Goal: Share content

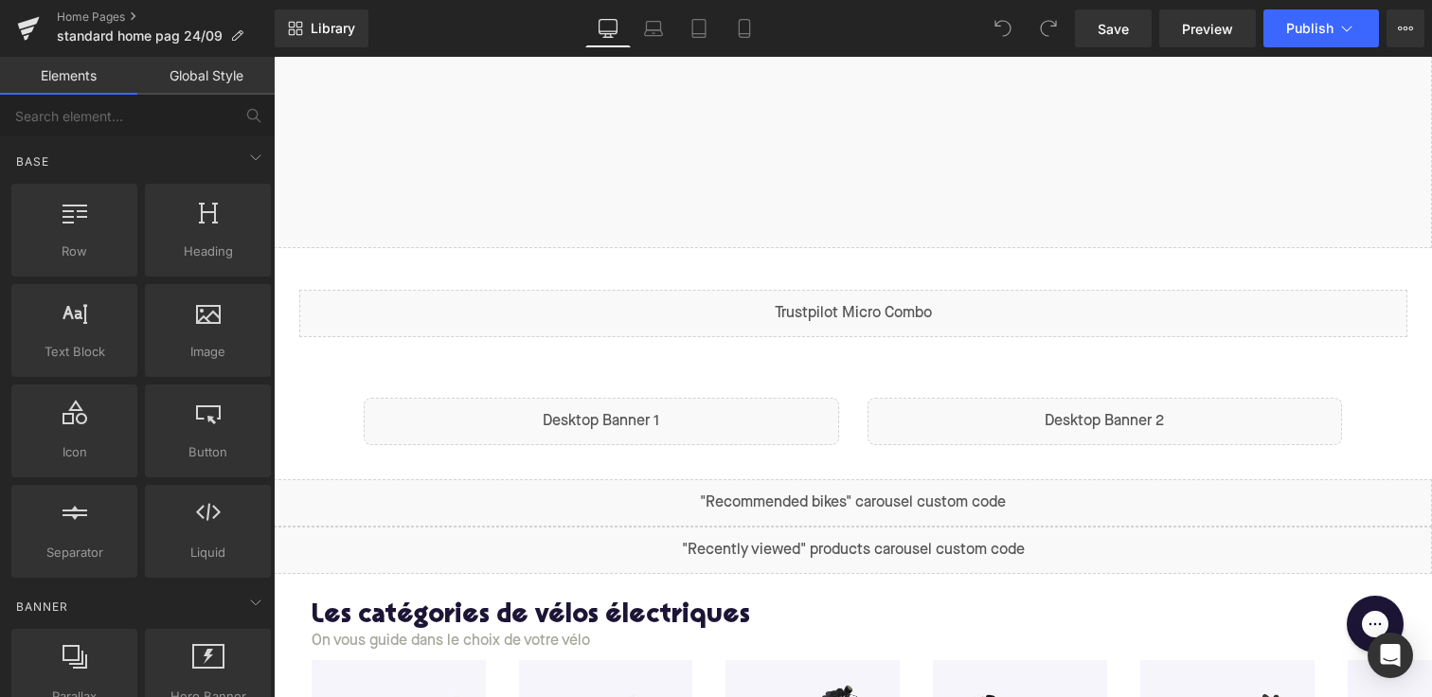
scroll to position [550, 0]
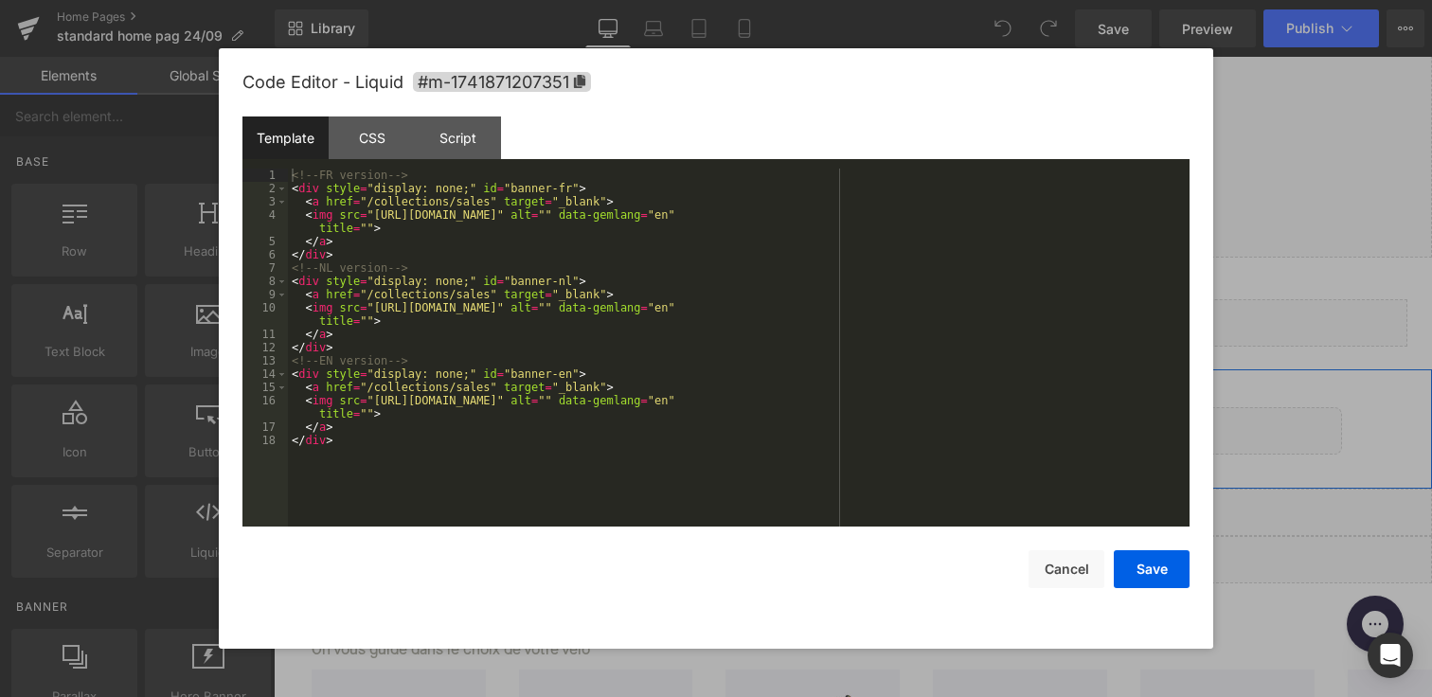
click at [622, 426] on div "Liquid" at bounding box center [602, 430] width 476 height 47
drag, startPoint x: 365, startPoint y: 205, endPoint x: 491, endPoint y: 207, distance: 126.0
click at [491, 207] on div "<!-- FR version --> < div style = "display: none;" id = "banner-fr" > < a href …" at bounding box center [739, 361] width 902 height 385
drag, startPoint x: 371, startPoint y: 218, endPoint x: 964, endPoint y: 217, distance: 593.0
click at [964, 217] on div "<!-- FR version --> < div style = "display: none;" id = "banner-fr" > < a href …" at bounding box center [739, 361] width 902 height 385
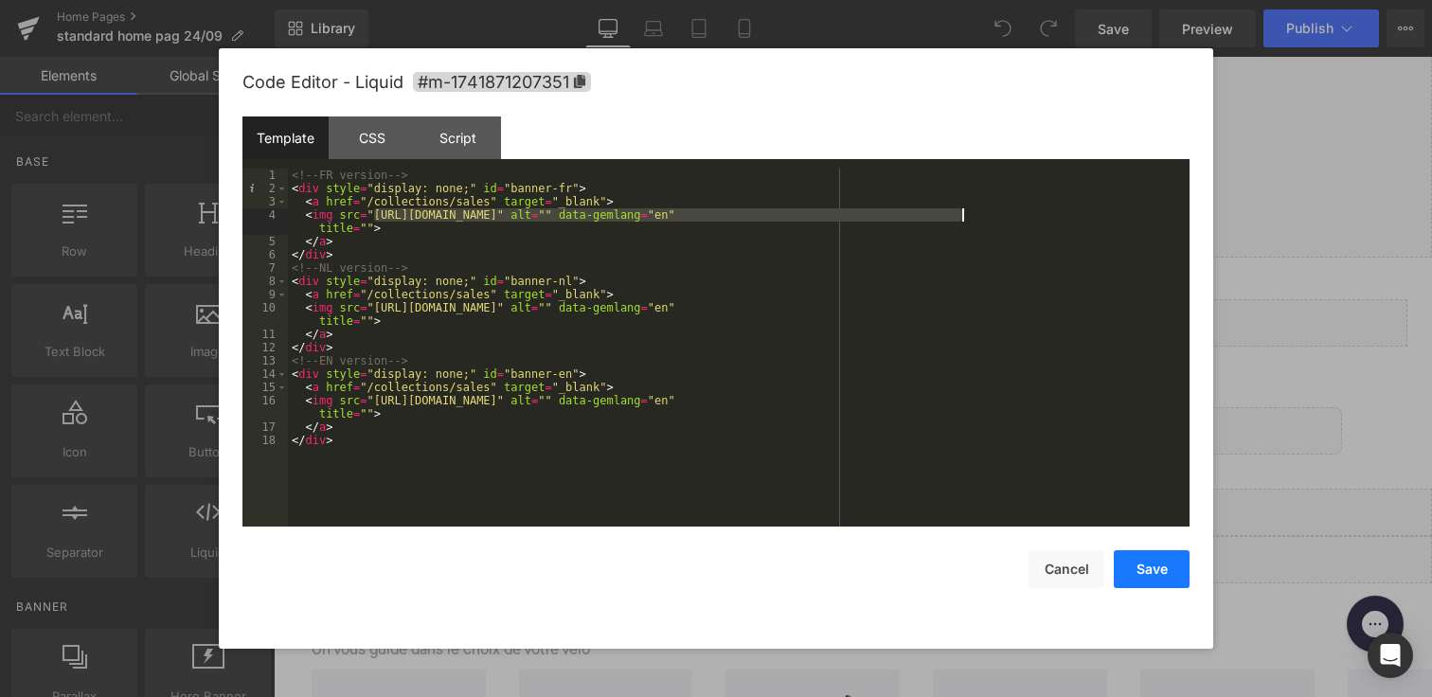
click at [1185, 565] on button "Save" at bounding box center [1152, 569] width 76 height 38
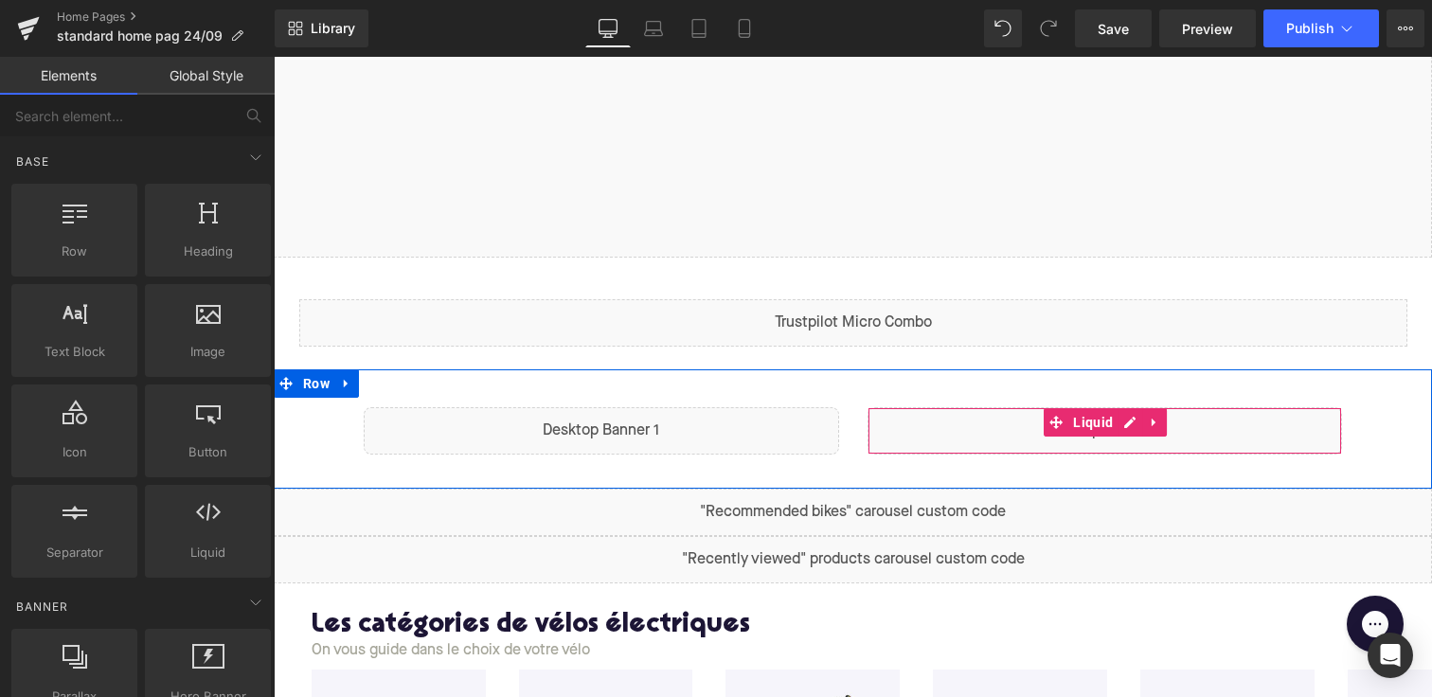
click at [1042, 417] on div "Liquid" at bounding box center [1106, 430] width 476 height 47
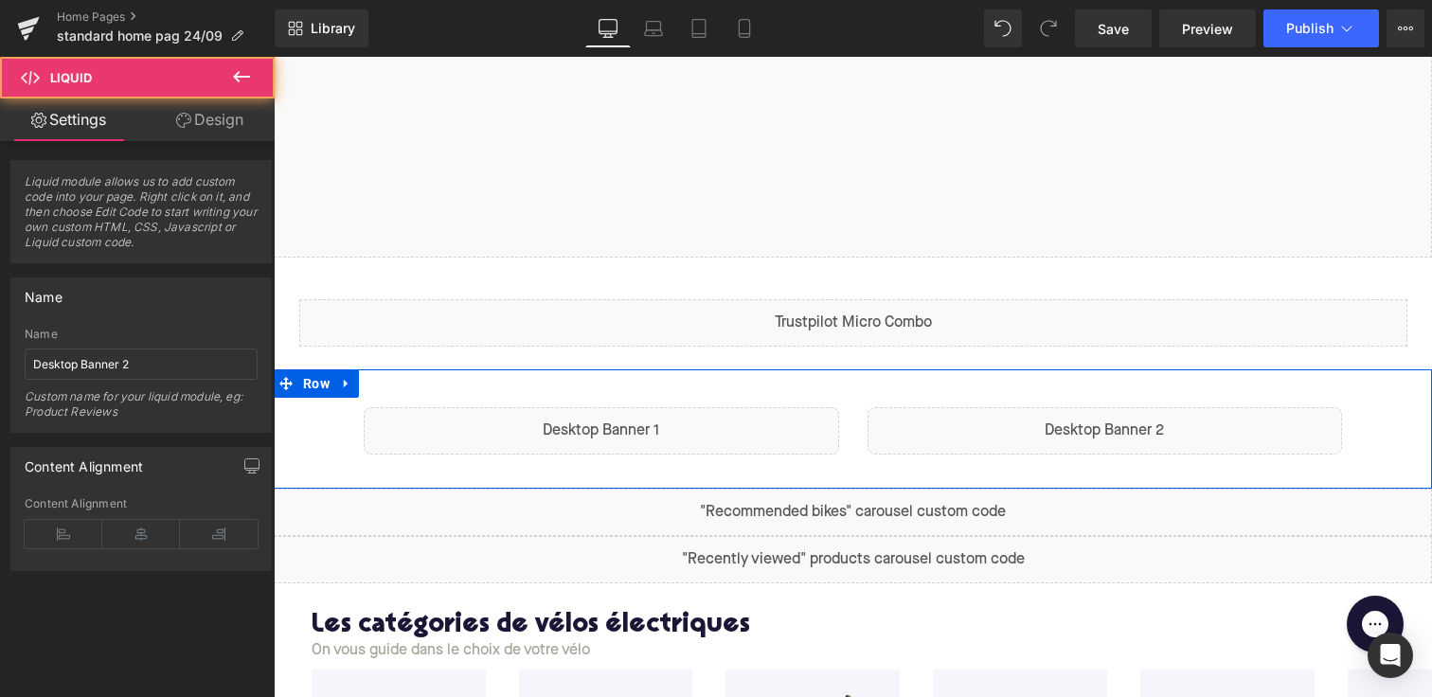
click at [1135, 420] on div "Liquid" at bounding box center [1106, 430] width 476 height 47
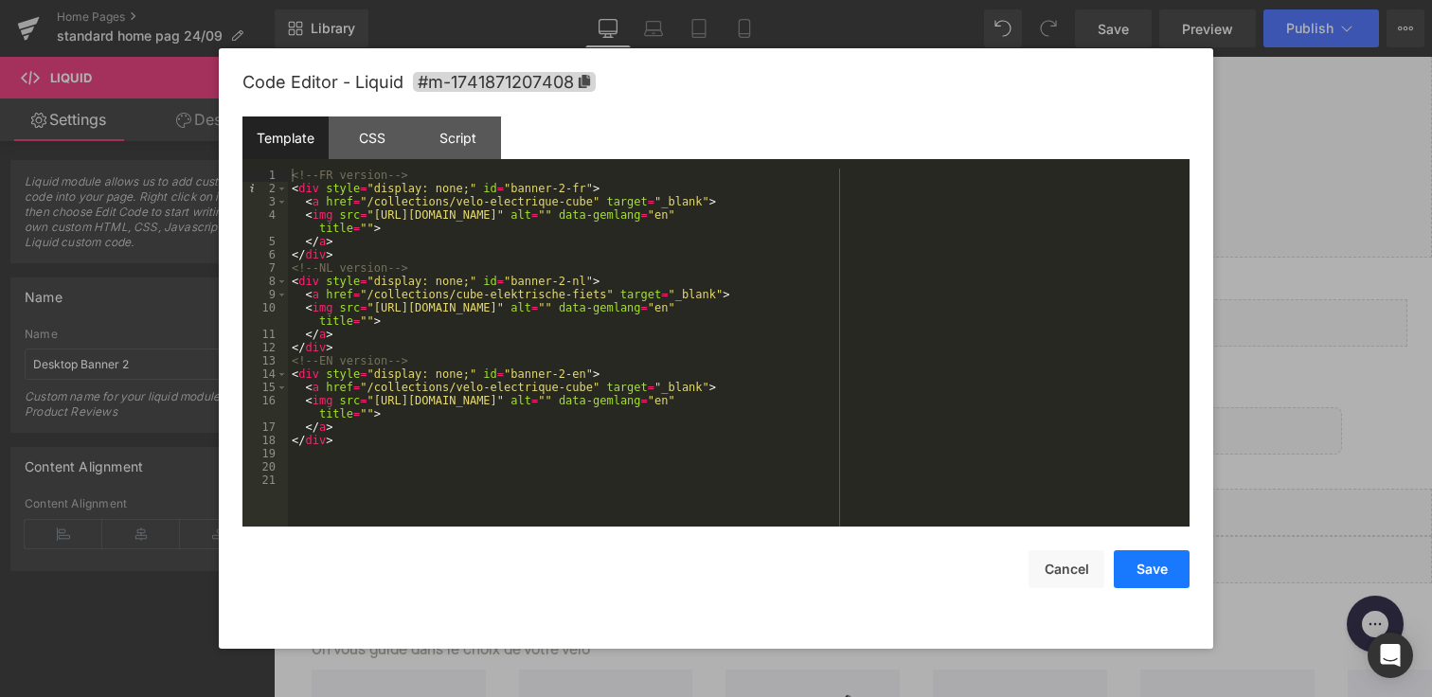
click at [1154, 571] on button "Save" at bounding box center [1152, 569] width 76 height 38
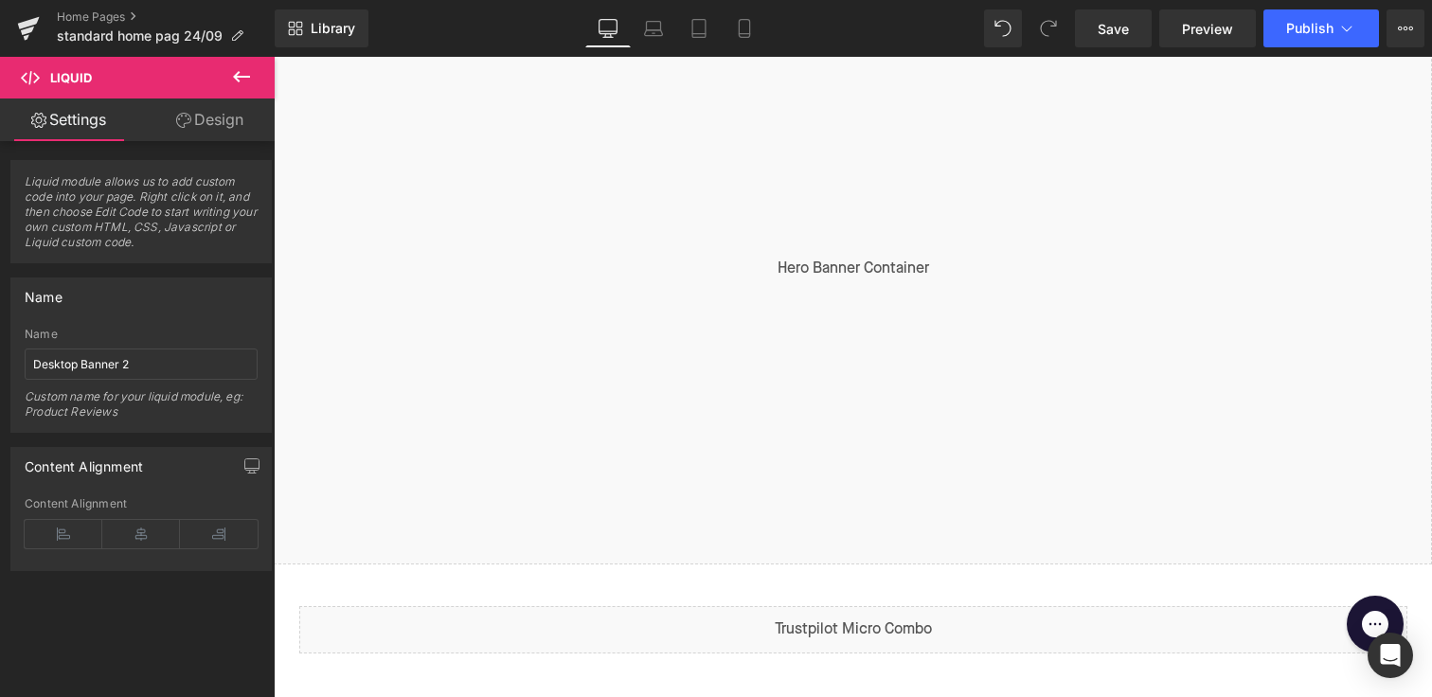
scroll to position [0, 0]
click at [324, 39] on link "Library" at bounding box center [322, 28] width 94 height 38
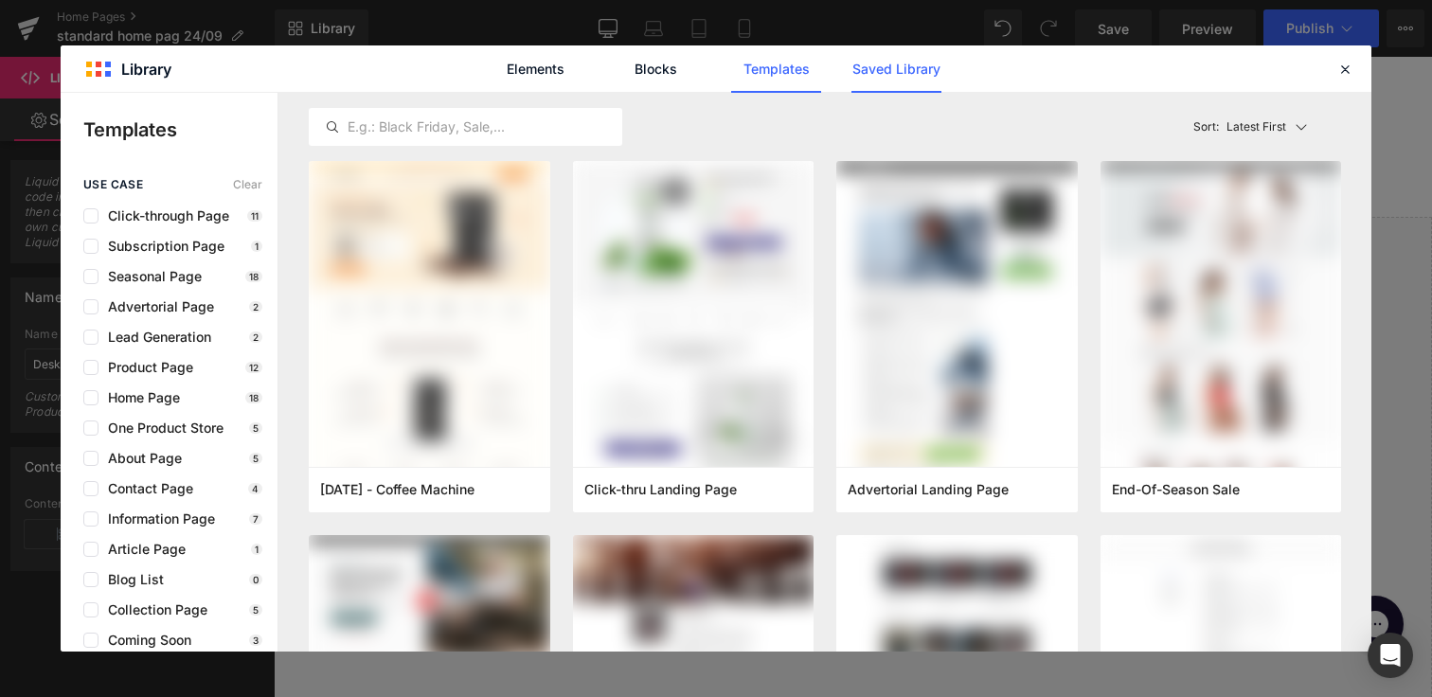
click at [903, 80] on link "Saved Library" at bounding box center [897, 68] width 90 height 47
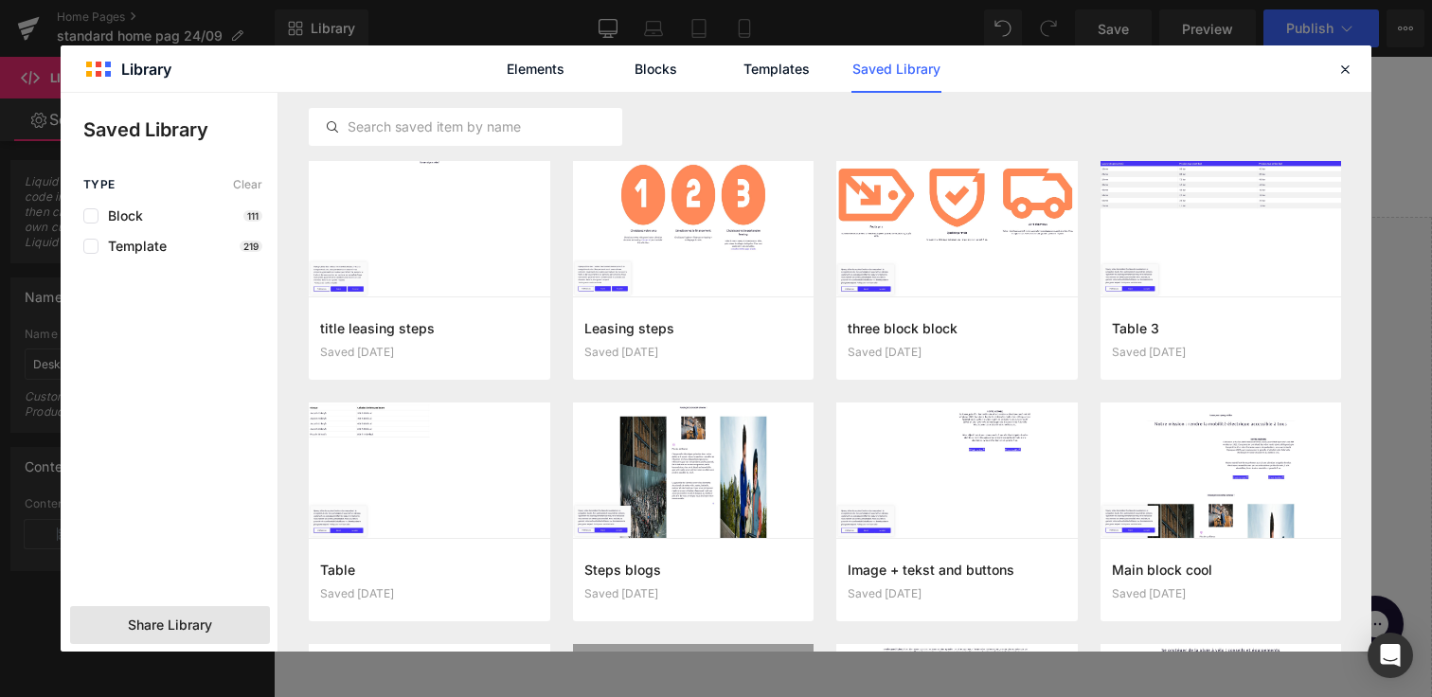
click at [209, 628] on span "Share Library" at bounding box center [170, 625] width 84 height 19
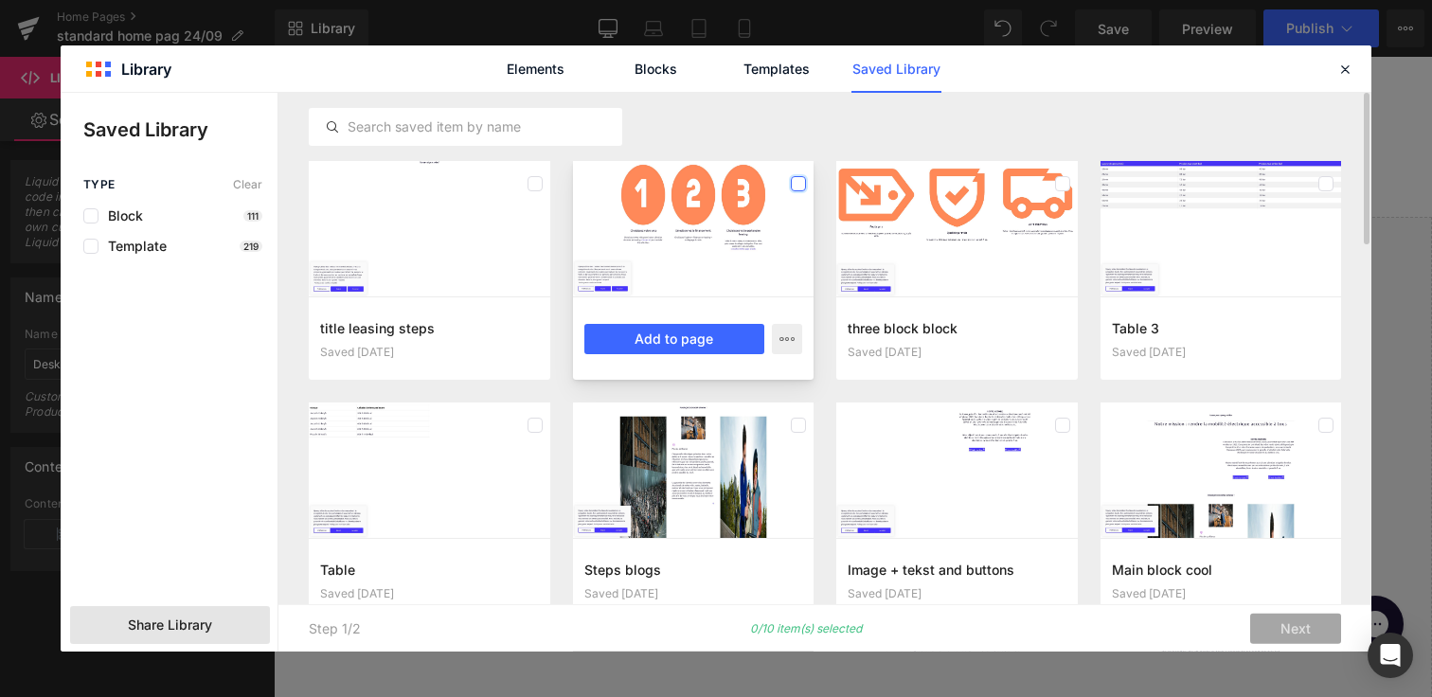
click at [800, 180] on label at bounding box center [798, 183] width 15 height 15
click at [190, 630] on span "Share Library" at bounding box center [170, 625] width 84 height 19
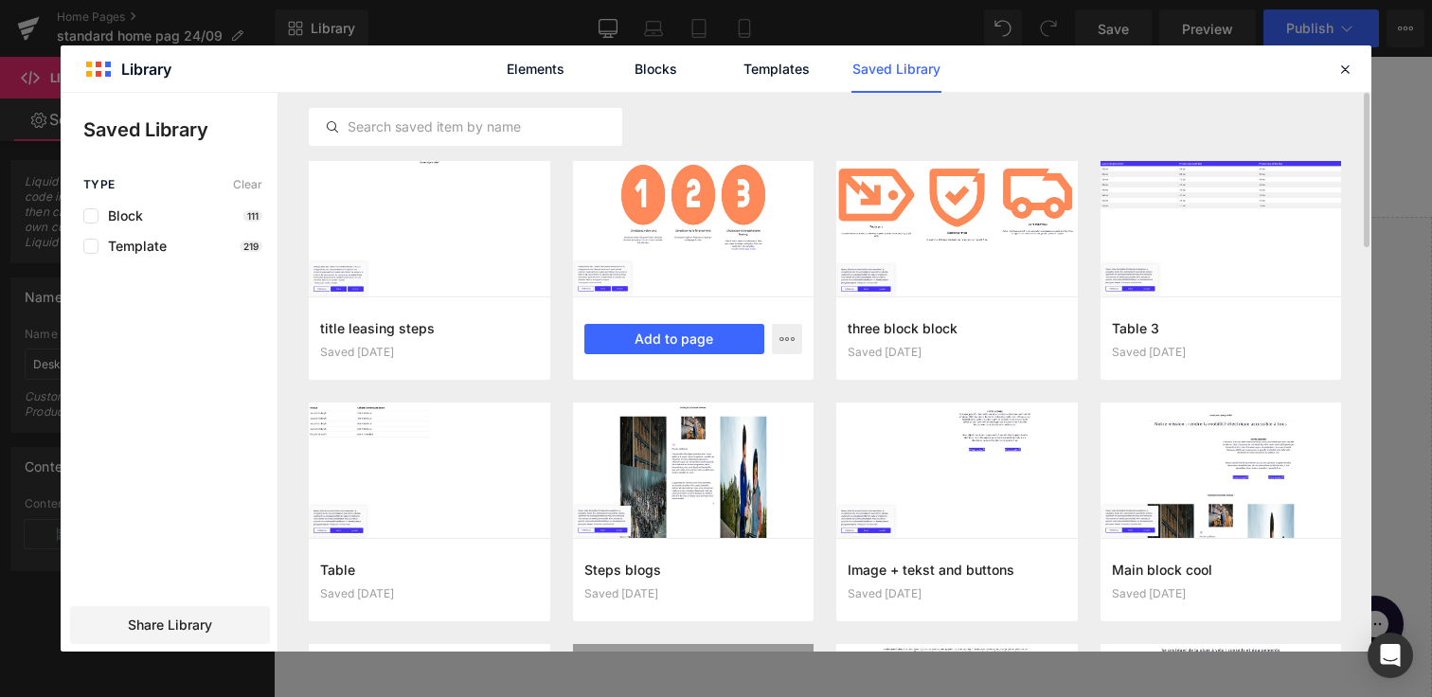
click at [791, 178] on div at bounding box center [694, 228] width 242 height 135
click at [700, 324] on button "Add to page" at bounding box center [675, 339] width 181 height 30
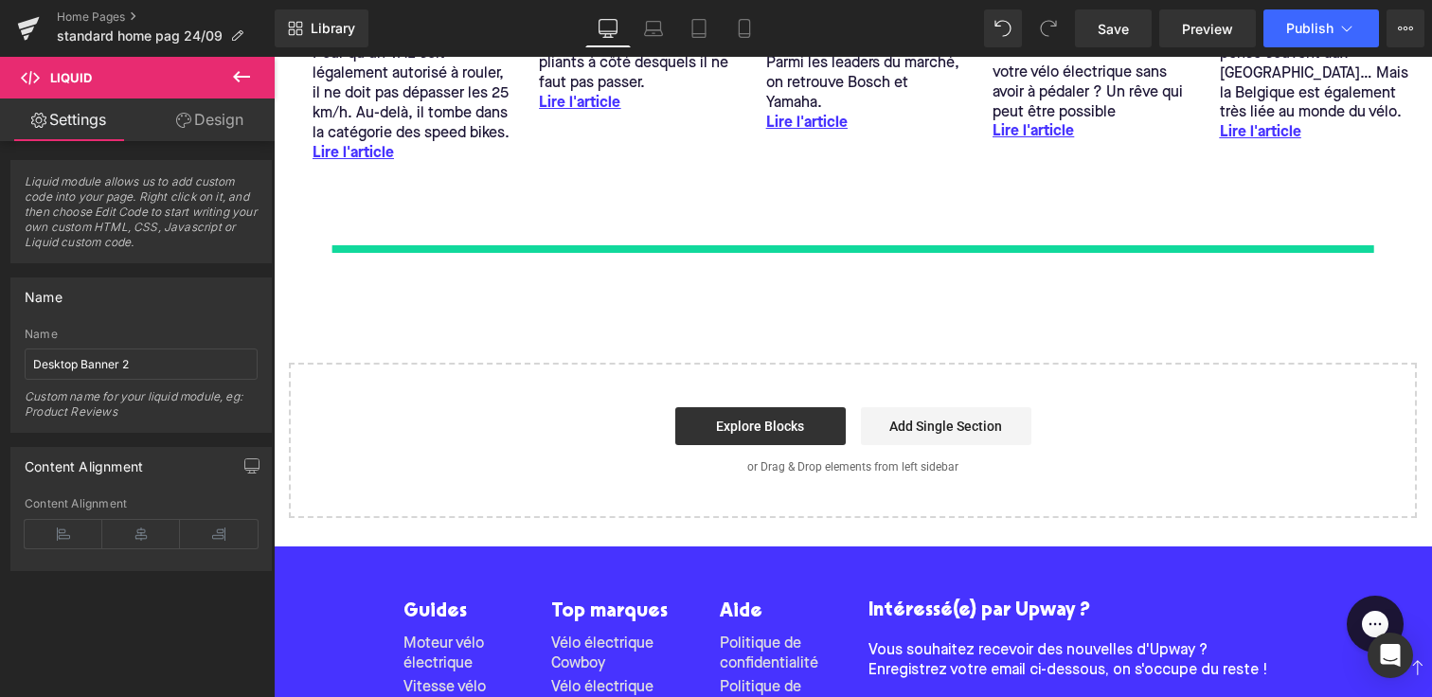
scroll to position [4591, 0]
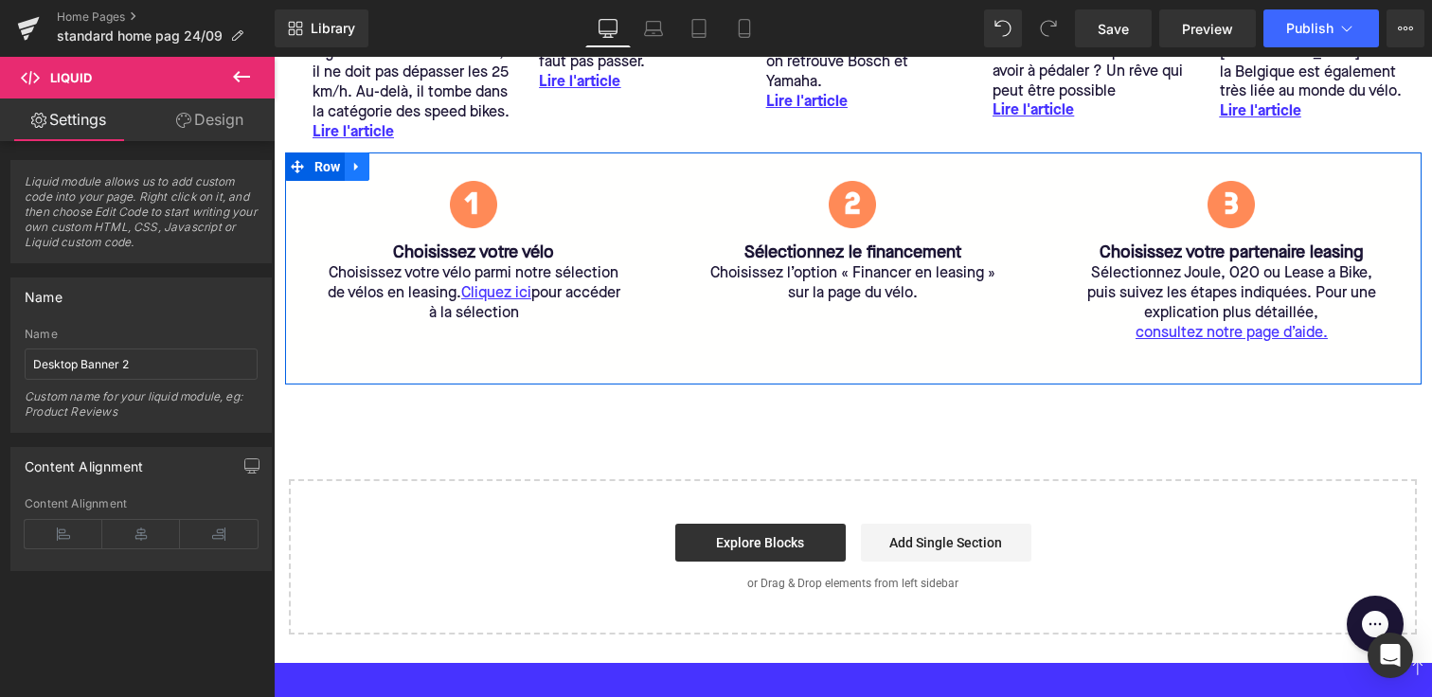
click at [351, 171] on icon at bounding box center [357, 166] width 13 height 14
click at [414, 164] on link at bounding box center [406, 167] width 25 height 28
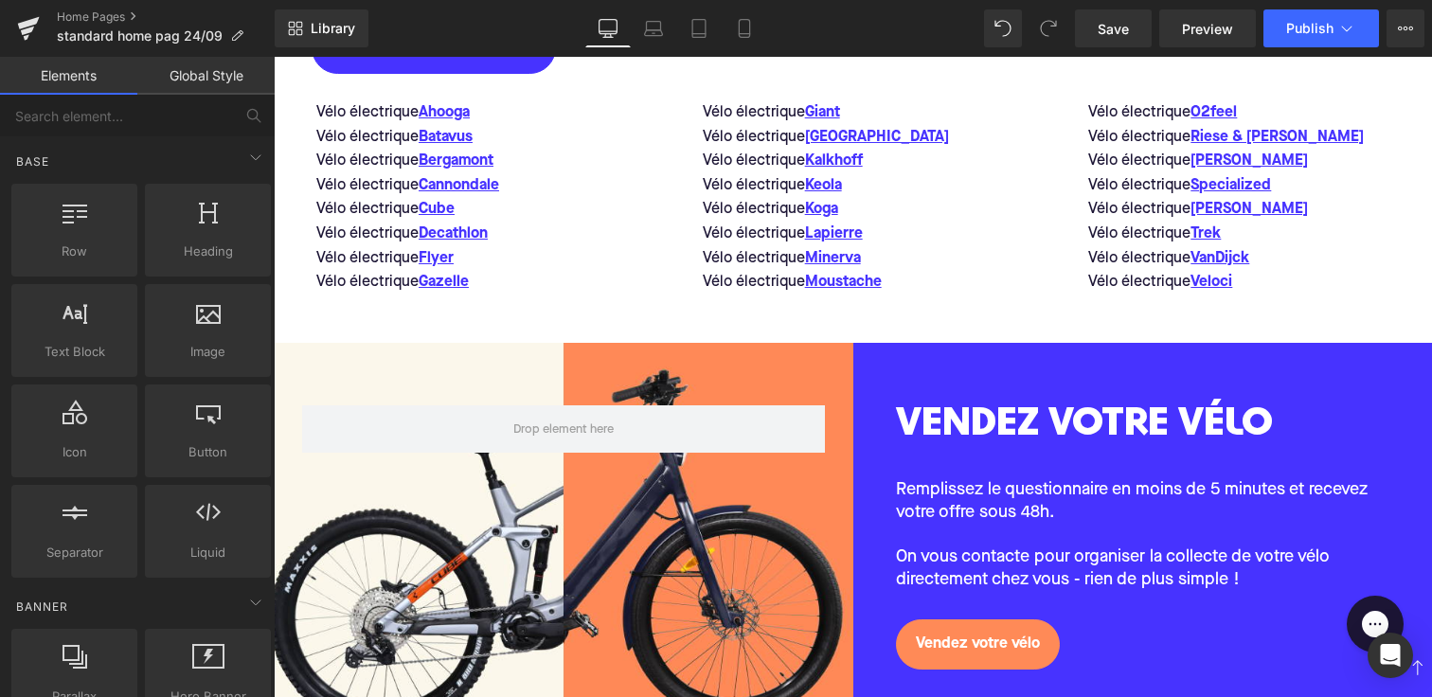
scroll to position [1538, 0]
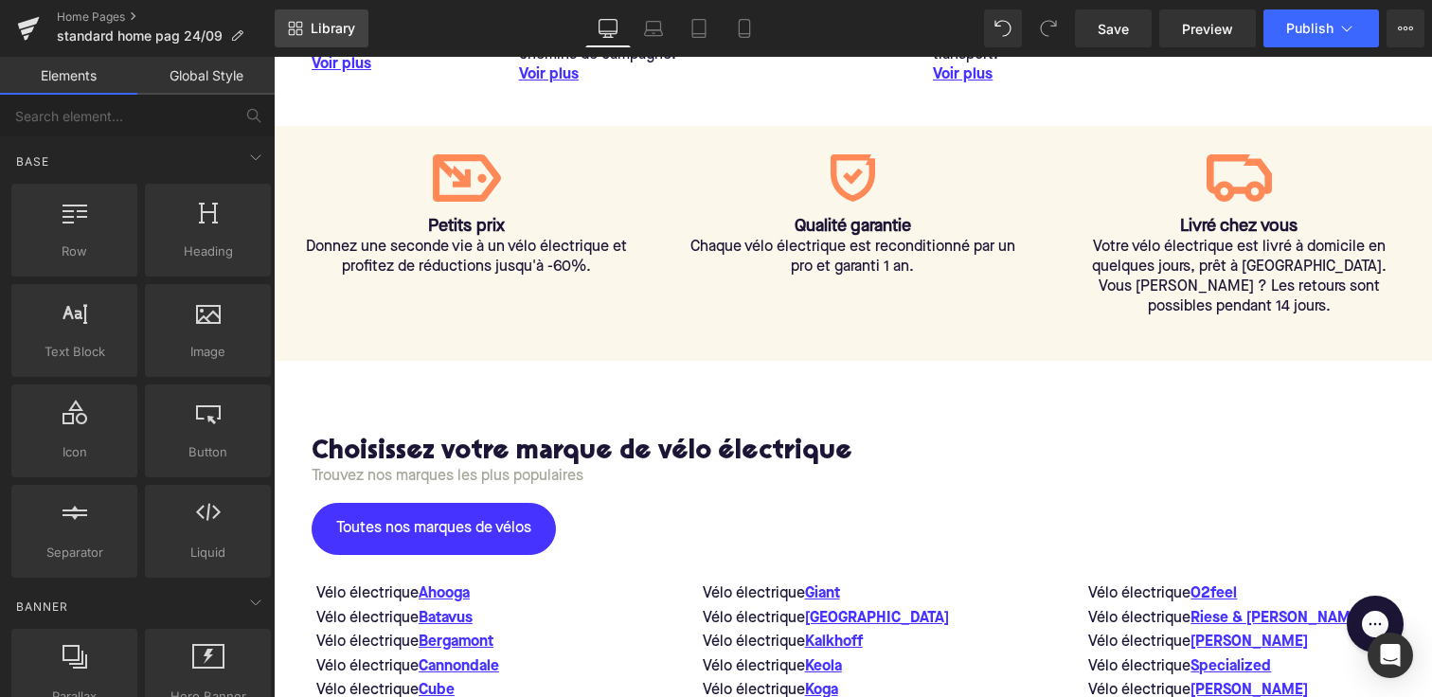
click at [298, 10] on link "Library" at bounding box center [322, 28] width 94 height 38
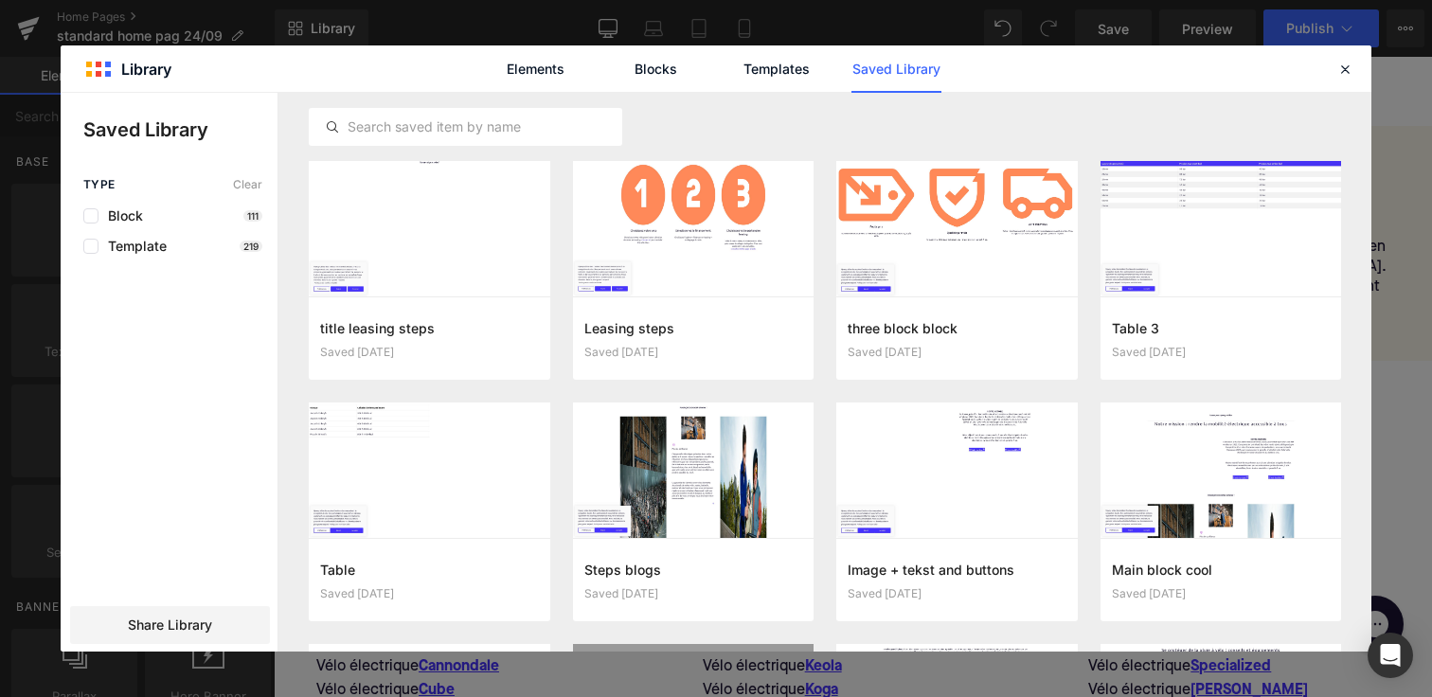
click at [168, 644] on div "Type Clear Block 111 Template 219 Share Library" at bounding box center [169, 415] width 217 height 474
click at [169, 627] on span "Share Library" at bounding box center [170, 625] width 84 height 19
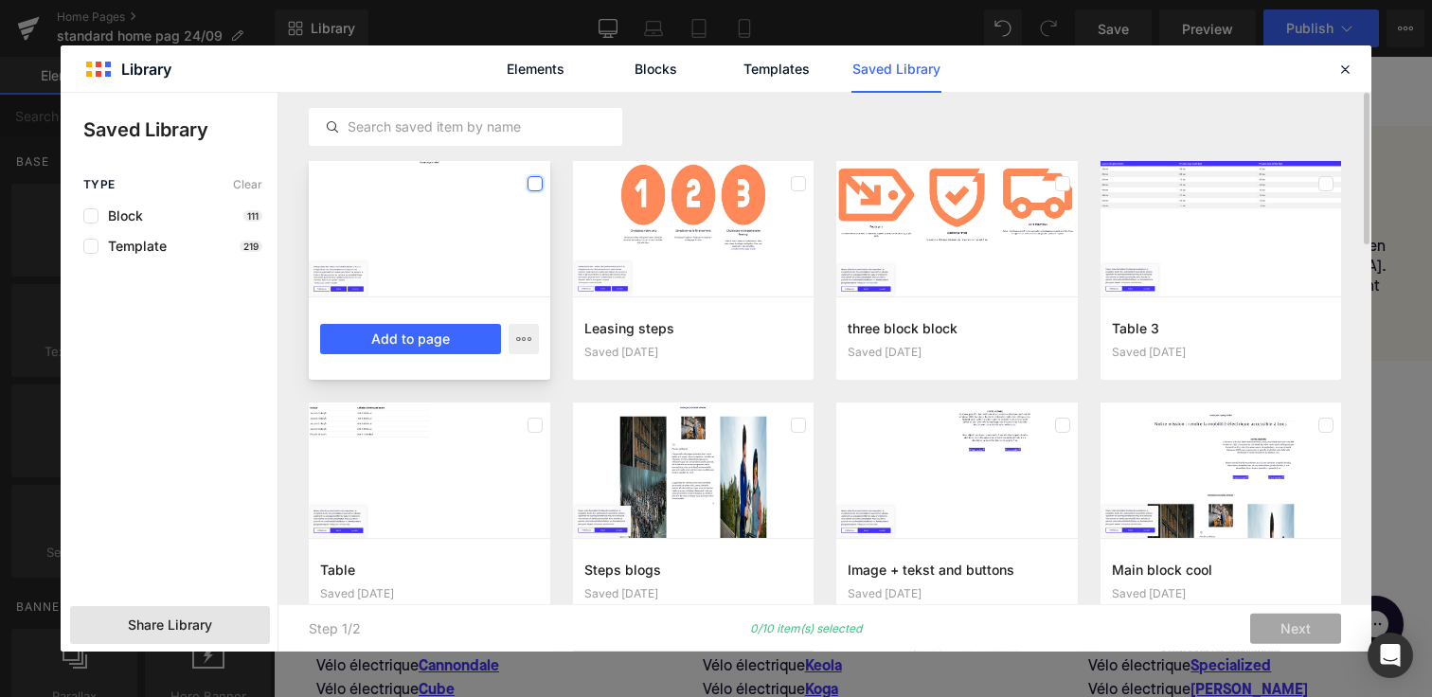
click at [540, 185] on label at bounding box center [535, 183] width 15 height 15
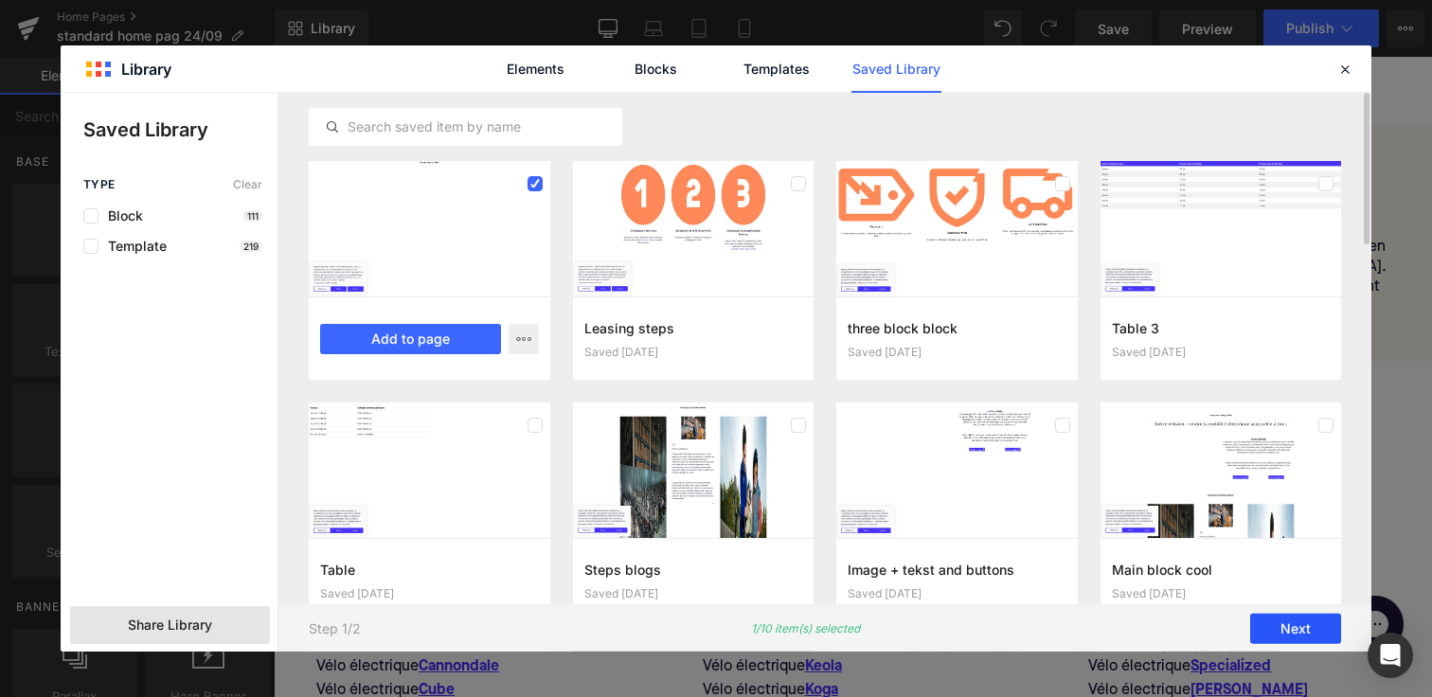
click at [1293, 628] on button "Next" at bounding box center [1295, 629] width 91 height 30
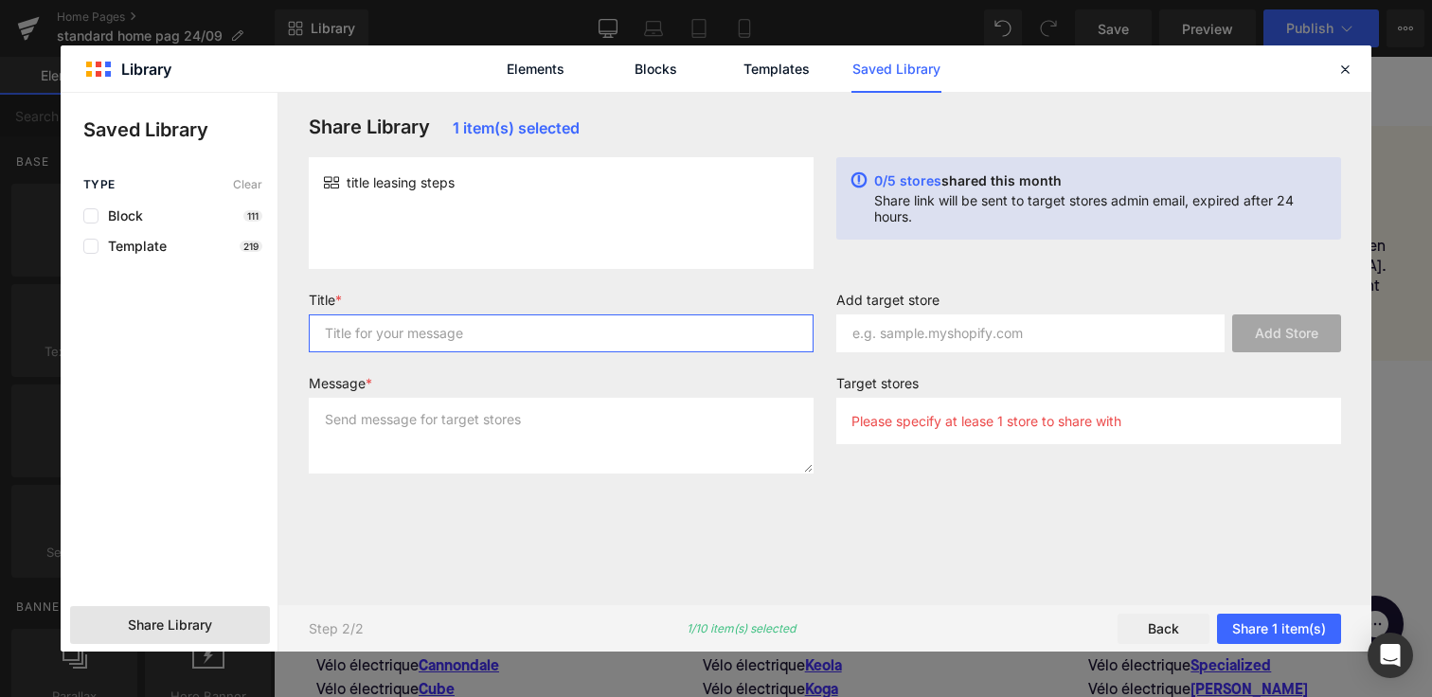
click at [485, 331] on input "text" at bounding box center [561, 334] width 505 height 38
type input "ndkanldfsa"
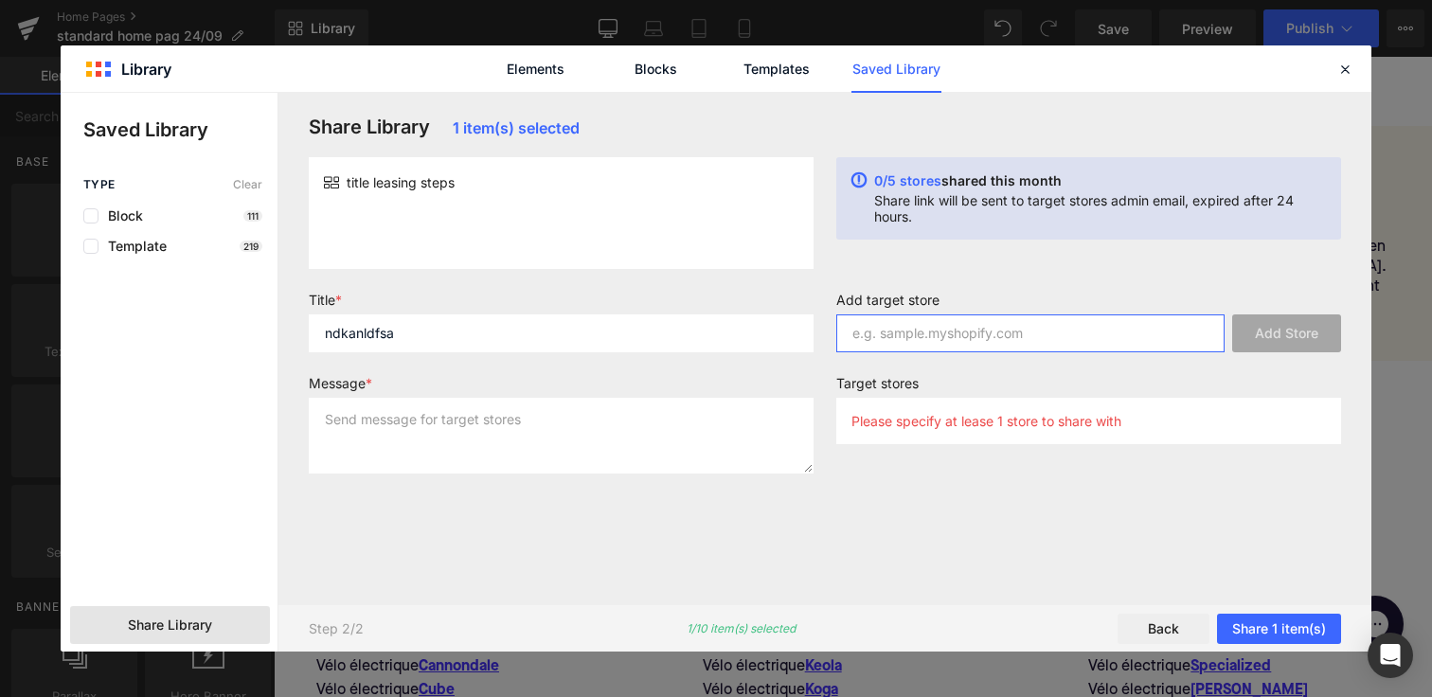
click at [903, 332] on input "text" at bounding box center [1031, 334] width 388 height 38
paste input "upway-[GEOGRAPHIC_DATA]"
type input "upway-[GEOGRAPHIC_DATA]"
paste input "upway-[GEOGRAPHIC_DATA]"
type input "upway-[GEOGRAPHIC_DATA]"
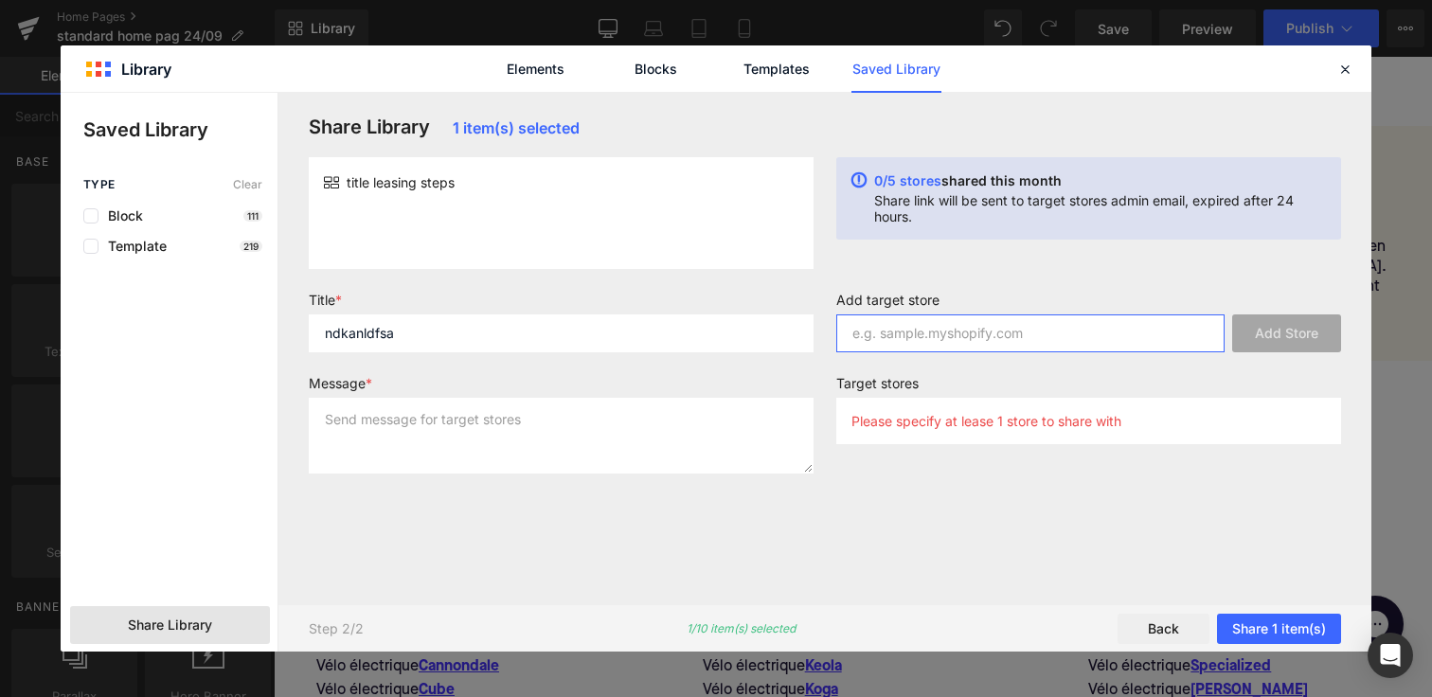
type input "."
paste input "upway-[GEOGRAPHIC_DATA]"
click at [1286, 344] on button "Add Store" at bounding box center [1286, 334] width 109 height 38
click at [1052, 330] on input "[DOMAIN_NAME]" at bounding box center [1031, 334] width 388 height 38
click at [976, 335] on input "[DOMAIN_NAME]" at bounding box center [1031, 334] width 388 height 38
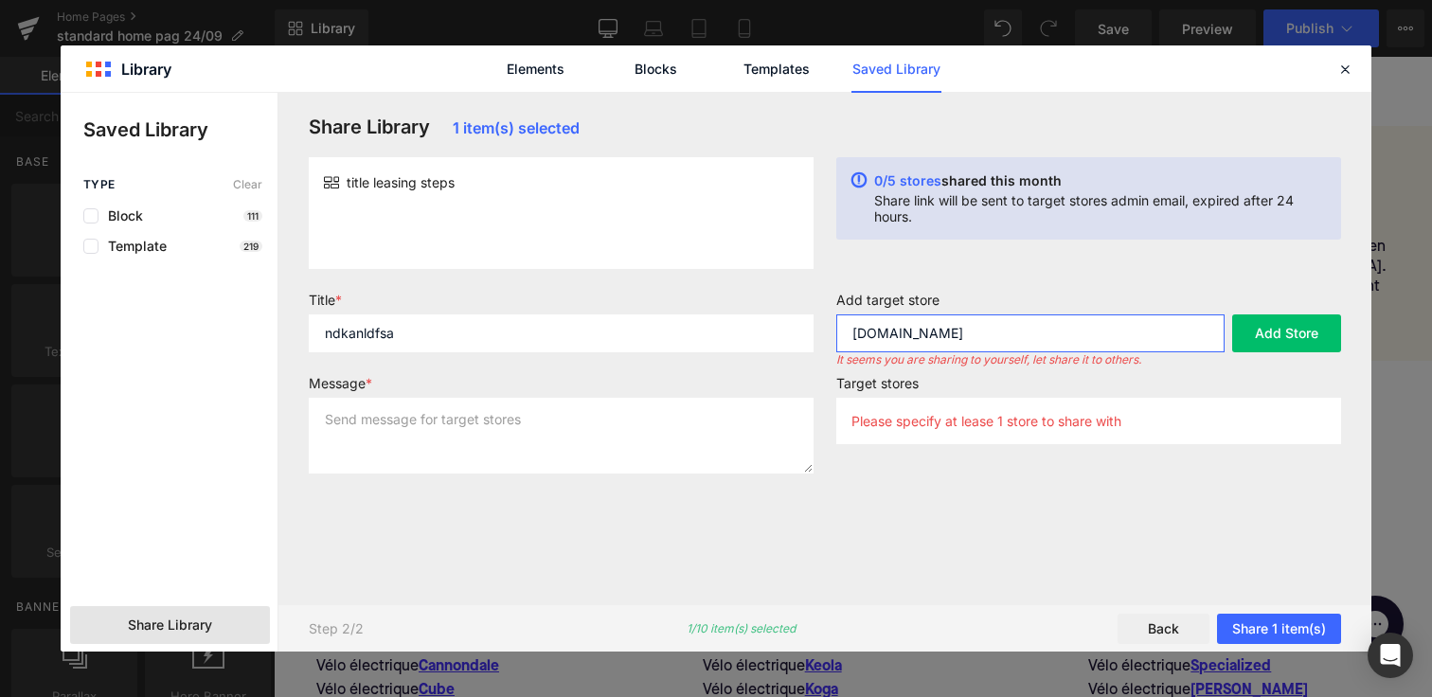
click at [976, 335] on input "[DOMAIN_NAME]" at bounding box center [1031, 334] width 388 height 38
paste input "netherlands"
type input "[DOMAIN_NAME]"
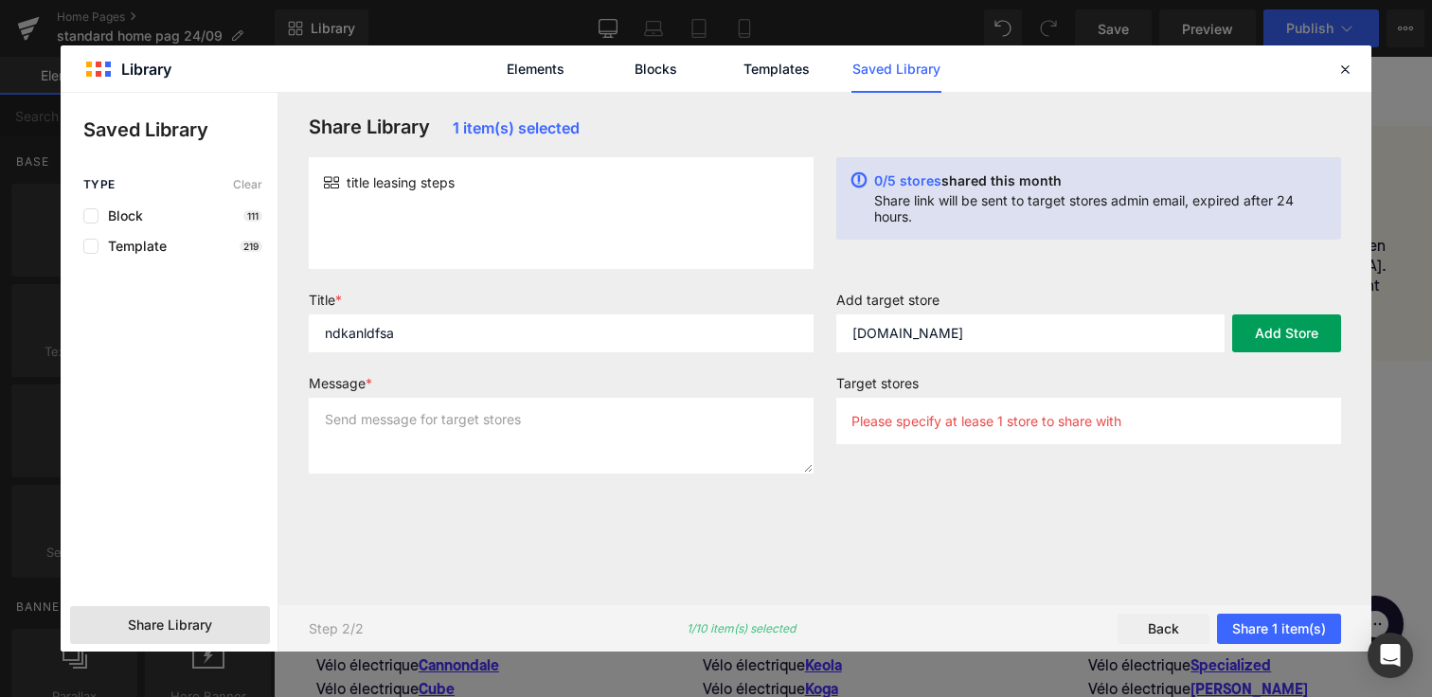
click at [1261, 326] on button "Add Store" at bounding box center [1286, 334] width 109 height 38
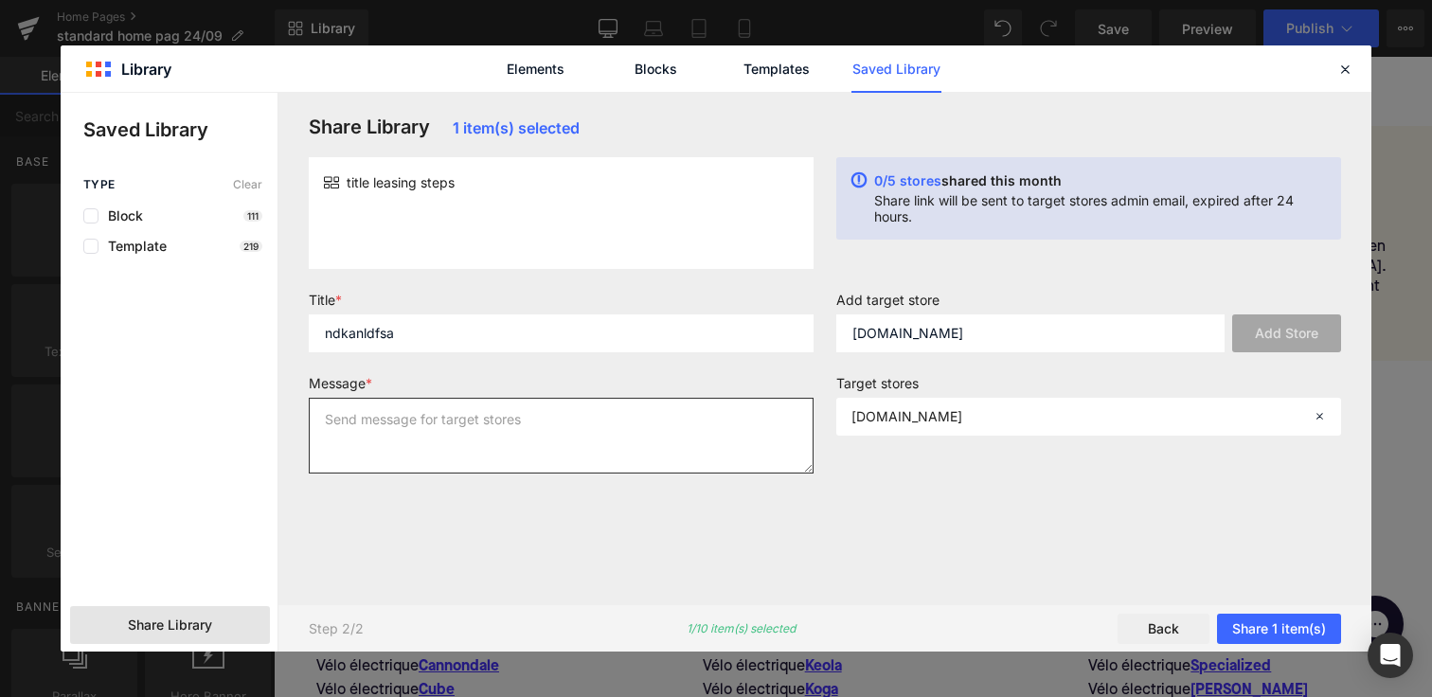
click at [567, 437] on textarea at bounding box center [561, 436] width 505 height 76
type textarea "kdakfdjsa"
click at [1266, 622] on button "Share 1 item(s)" at bounding box center [1279, 629] width 124 height 30
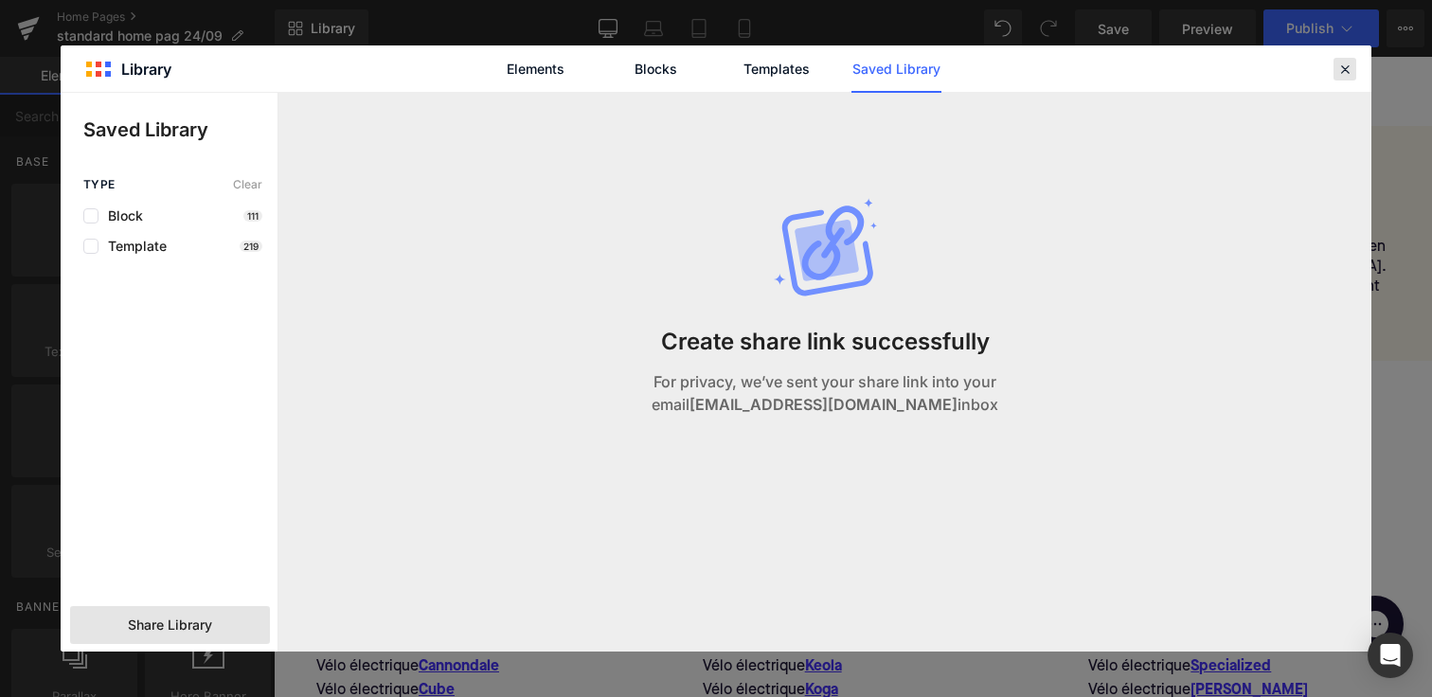
click at [1349, 65] on icon at bounding box center [1345, 69] width 17 height 17
